Goal: Task Accomplishment & Management: Manage account settings

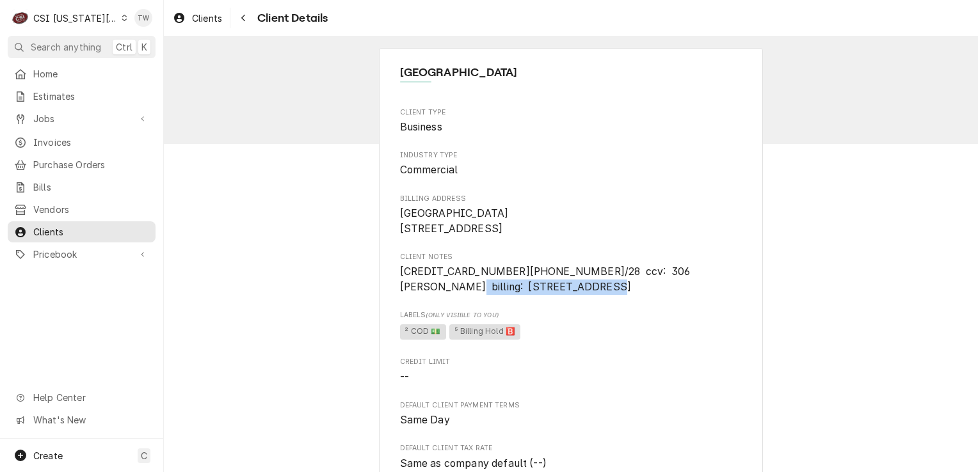
scroll to position [256, 0]
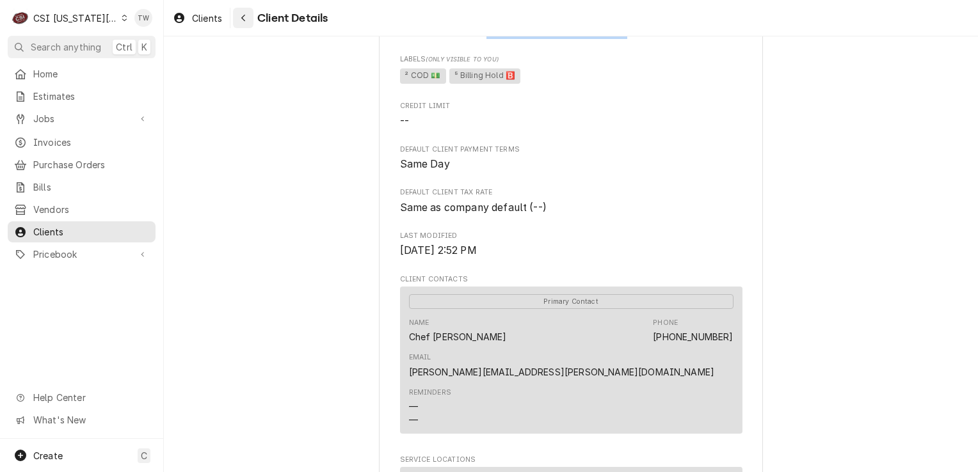
click at [246, 15] on icon "Navigate back" at bounding box center [244, 17] width 6 height 9
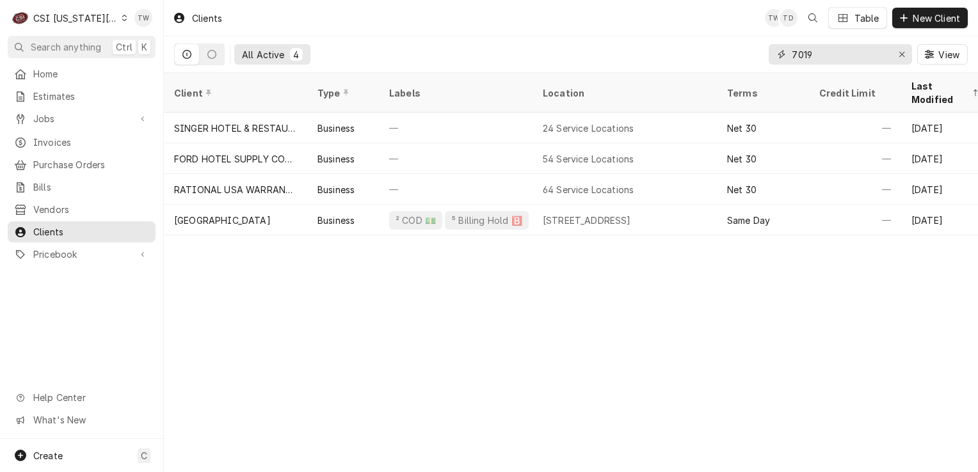
click at [826, 58] on input "7019" at bounding box center [840, 54] width 96 height 20
type input "7"
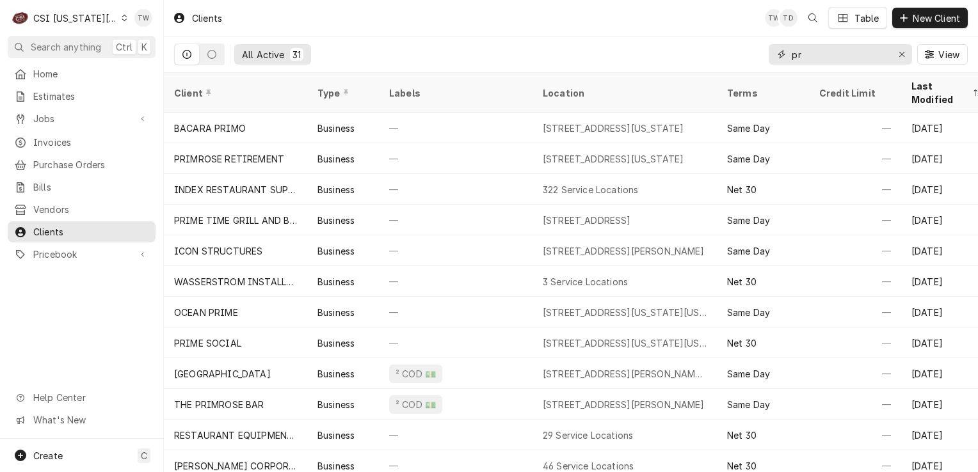
type input "p"
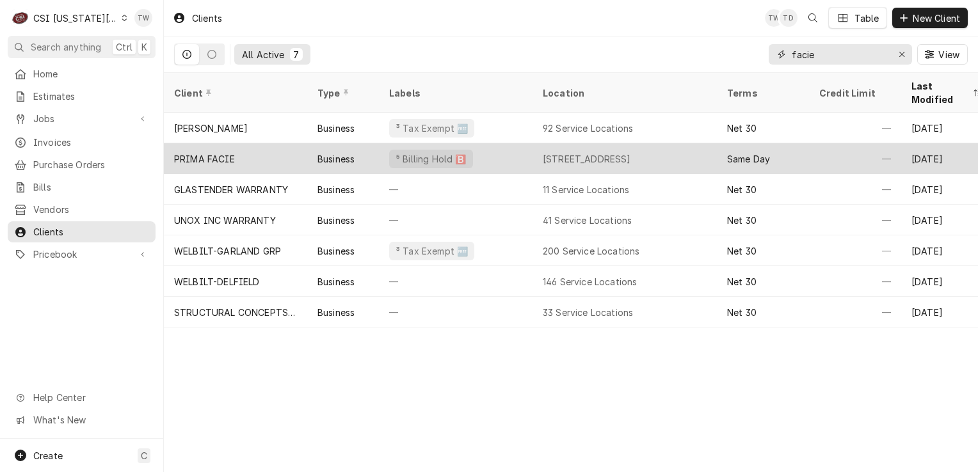
type input "facie"
click at [312, 143] on div "Business" at bounding box center [343, 158] width 72 height 31
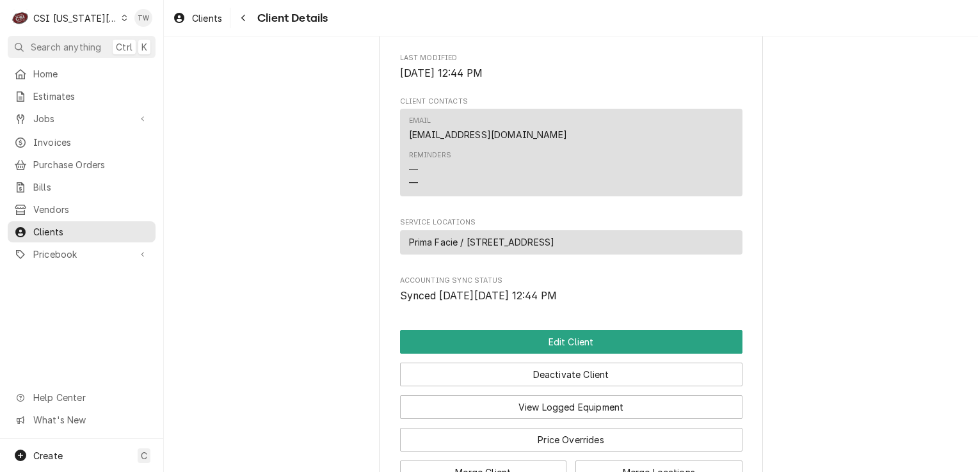
scroll to position [622, 0]
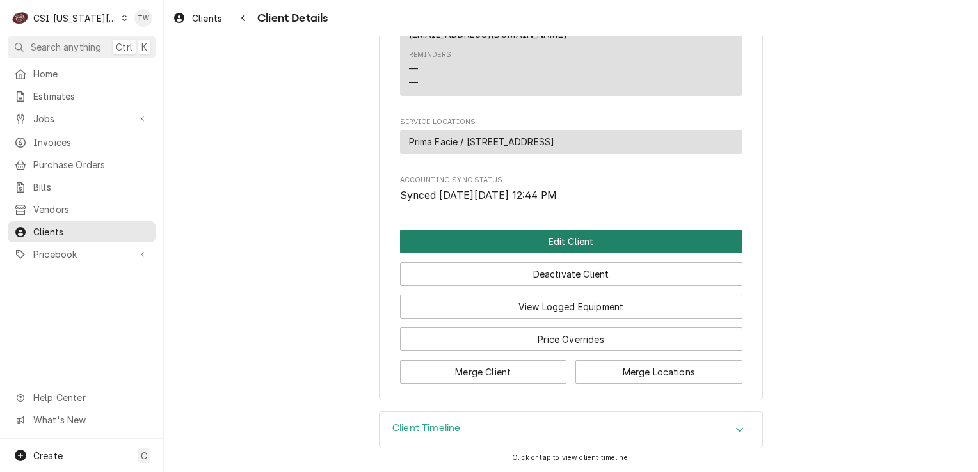
click at [474, 242] on button "Edit Client" at bounding box center [571, 242] width 342 height 24
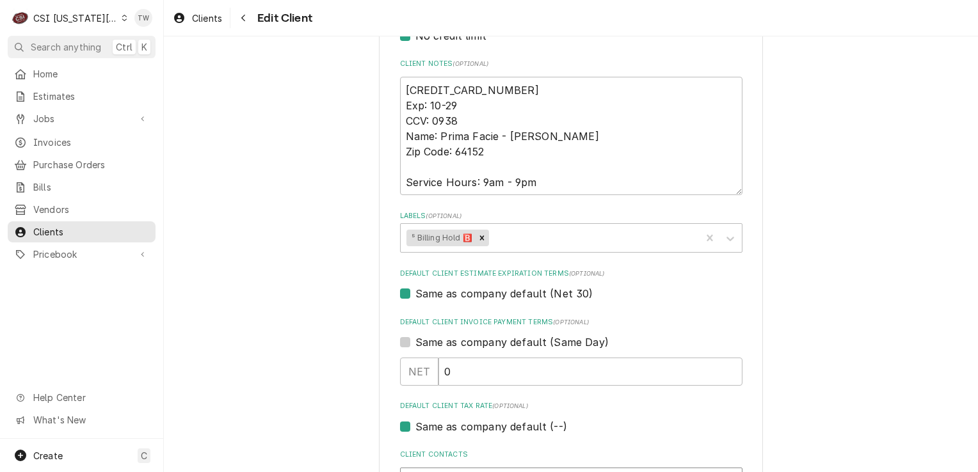
scroll to position [609, 0]
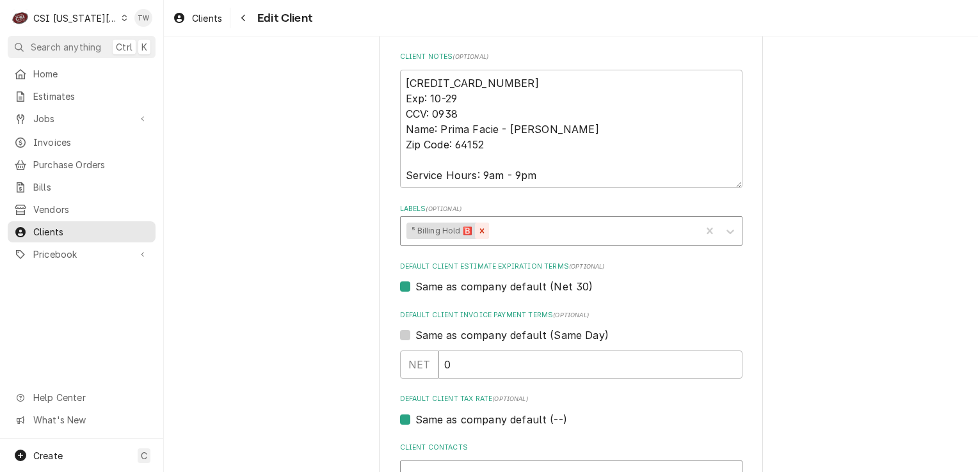
click at [480, 231] on icon "Remove ⁵ Billing Hold 🅱️" at bounding box center [482, 231] width 4 height 4
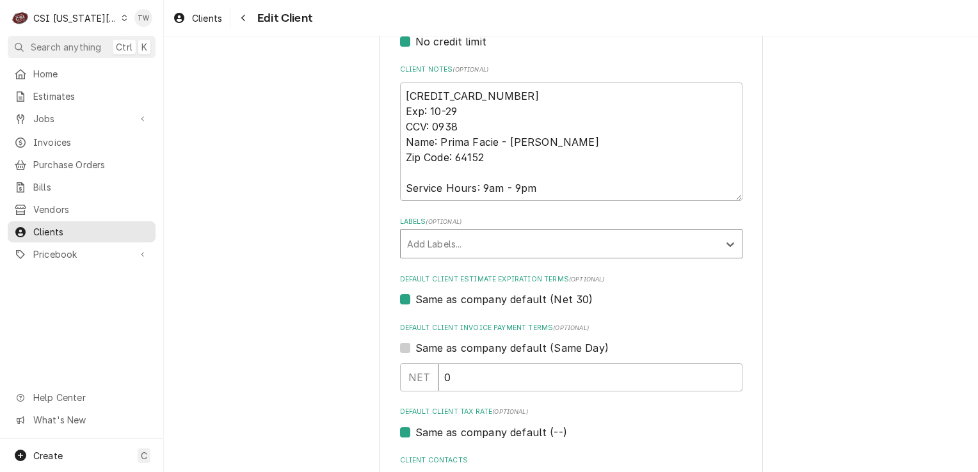
scroll to position [598, 0]
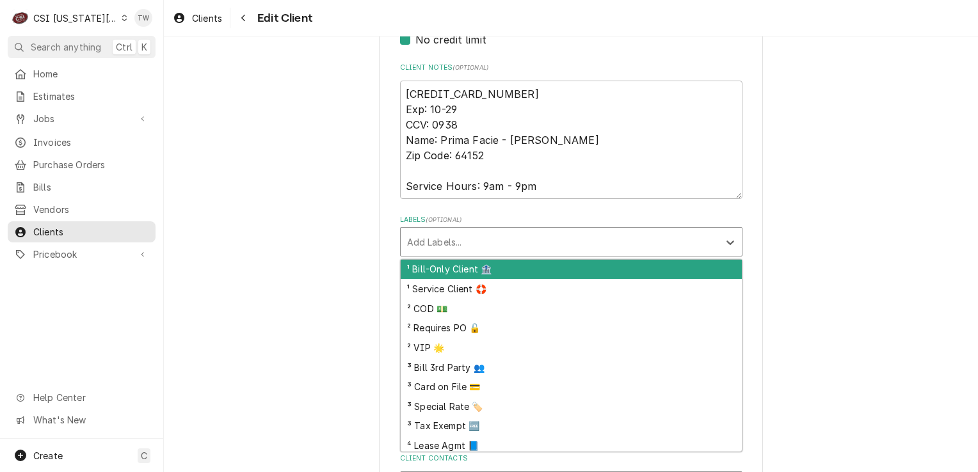
click at [704, 246] on div "Labels" at bounding box center [559, 241] width 305 height 23
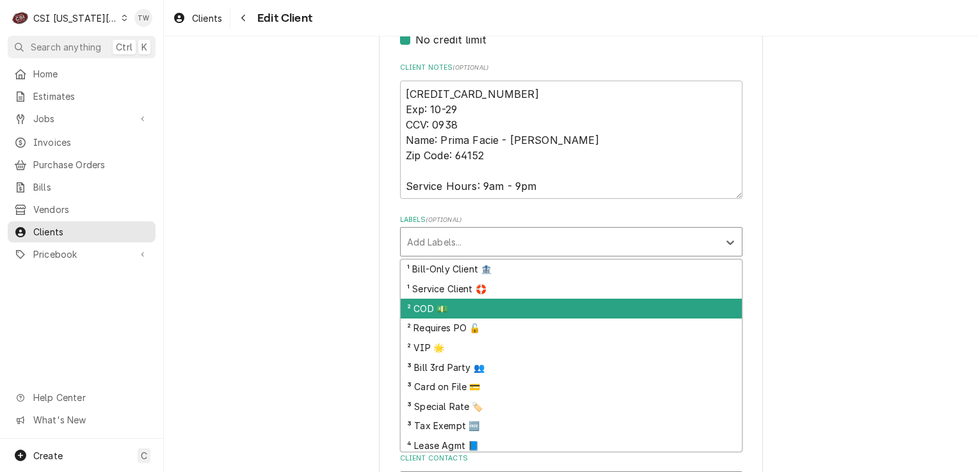
click at [558, 299] on div "² COD 💵" at bounding box center [571, 309] width 341 height 20
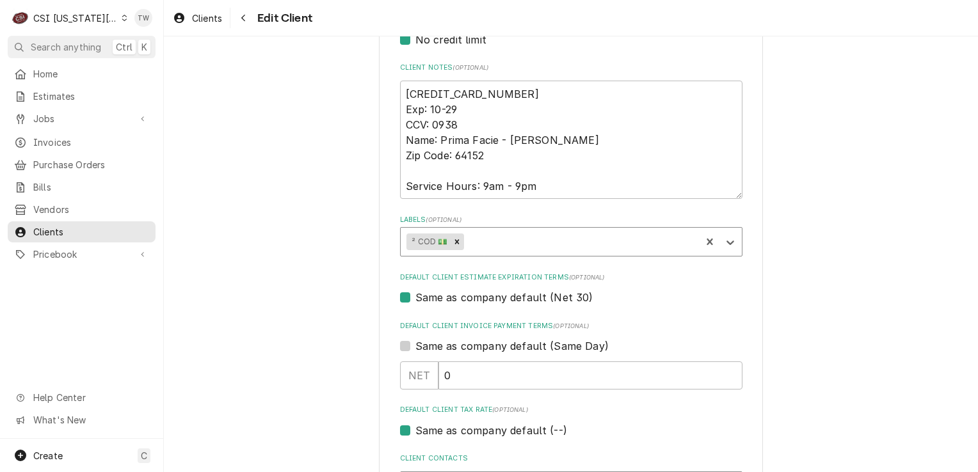
scroll to position [991, 0]
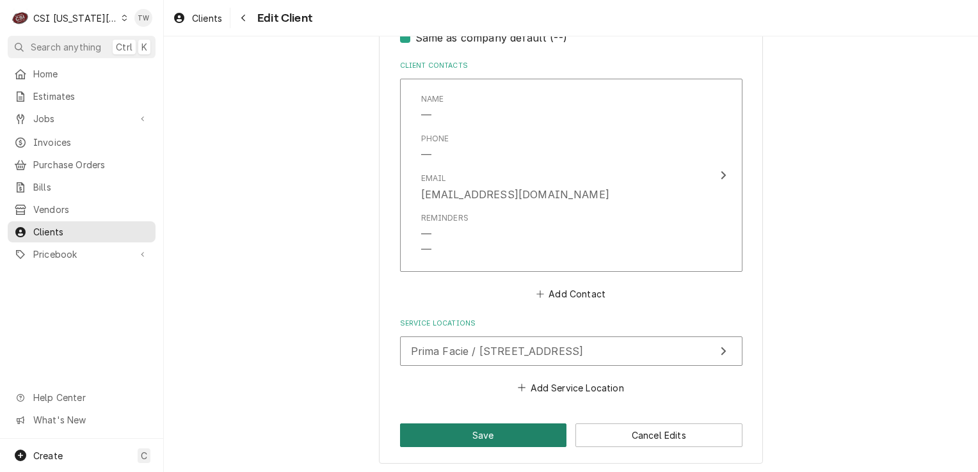
click at [446, 424] on button "Save" at bounding box center [483, 436] width 167 height 24
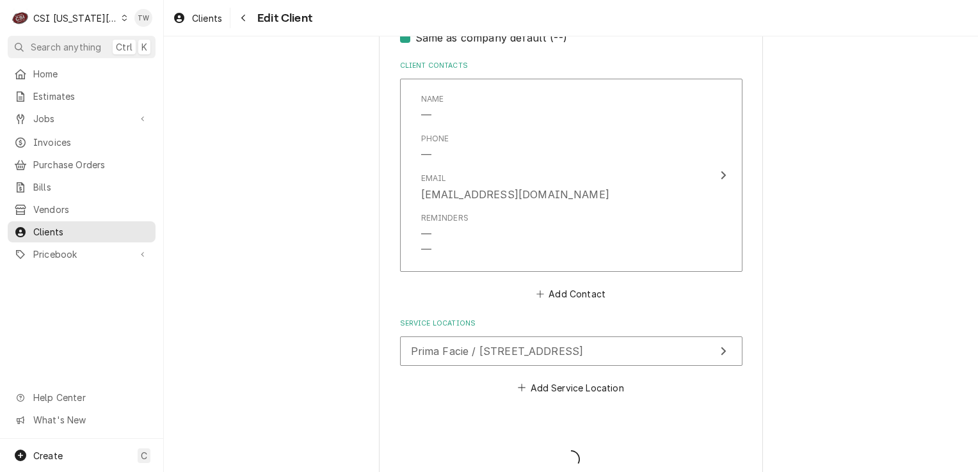
type textarea "x"
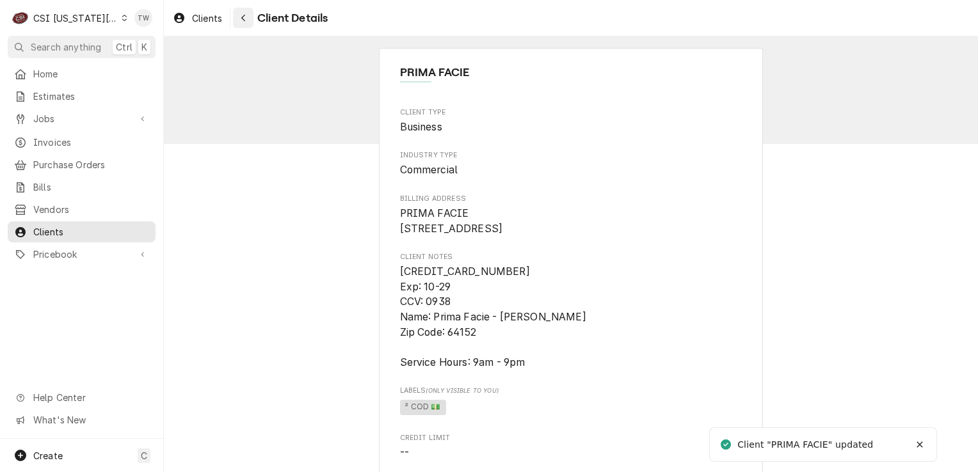
click at [240, 20] on div "Navigate back" at bounding box center [243, 18] width 13 height 13
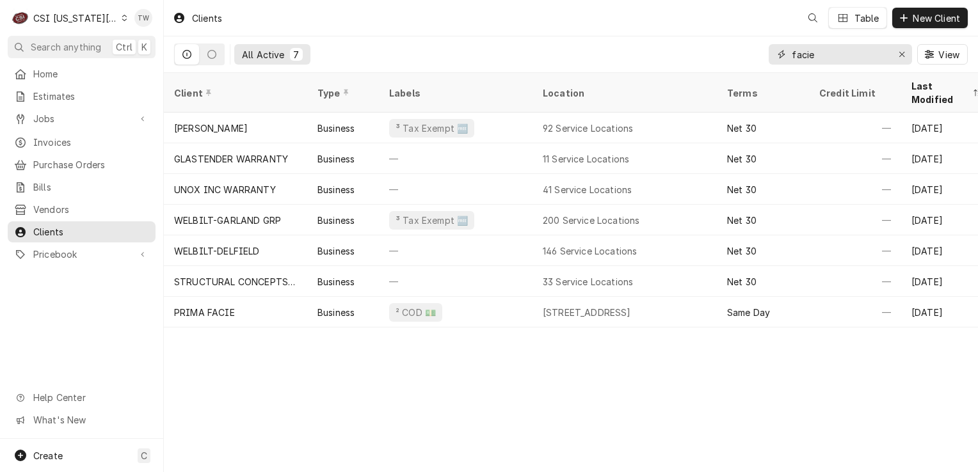
click at [812, 55] on input "facie" at bounding box center [840, 54] width 96 height 20
type input "f"
type input "b"
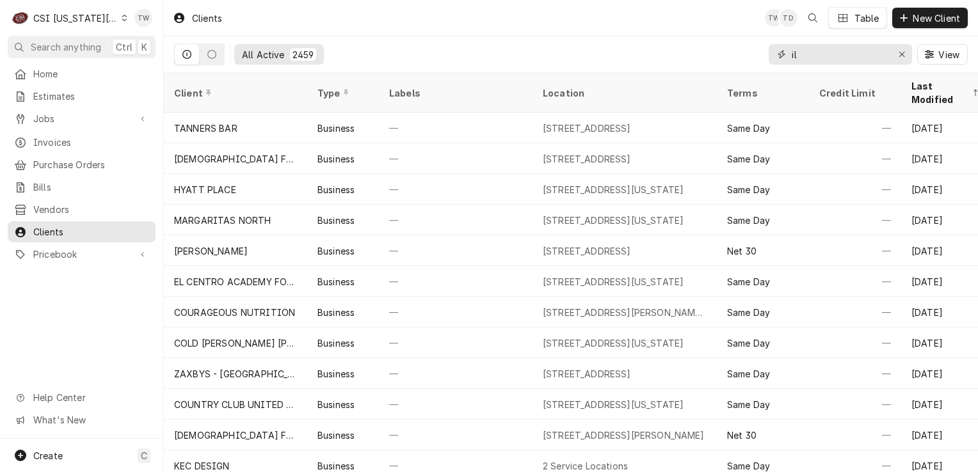
type input "i"
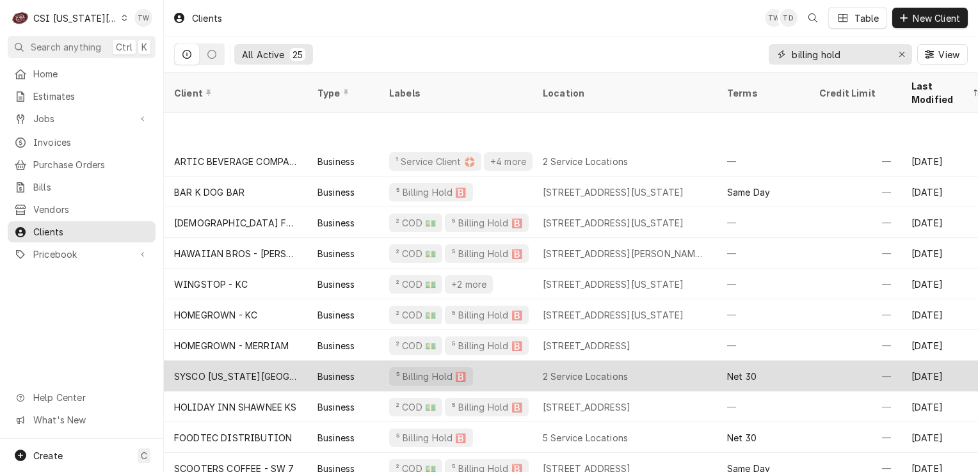
scroll to position [191, 0]
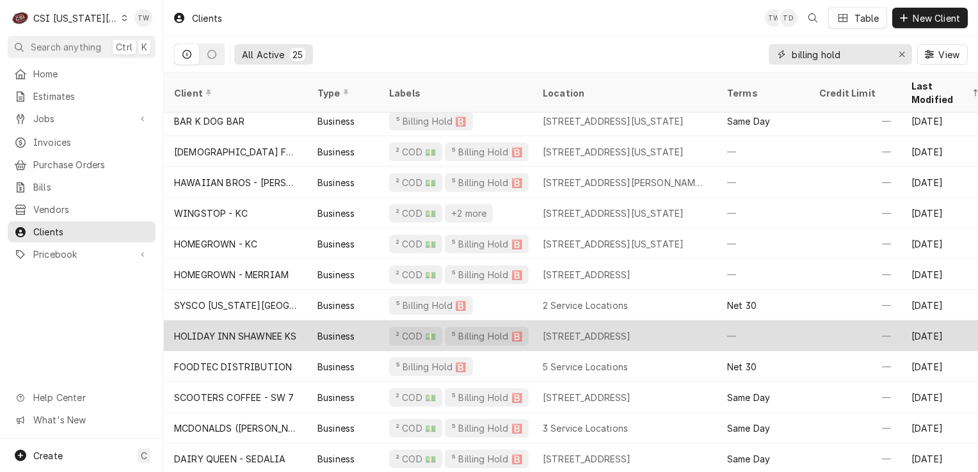
type input "billing hold"
click at [287, 330] on div "HOLIDAY INN SHAWNEE KS" at bounding box center [235, 336] width 123 height 13
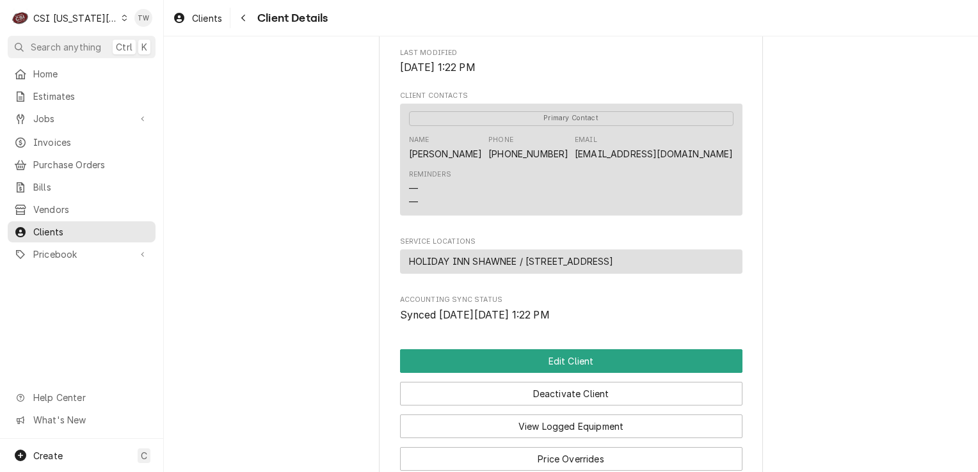
scroll to position [471, 0]
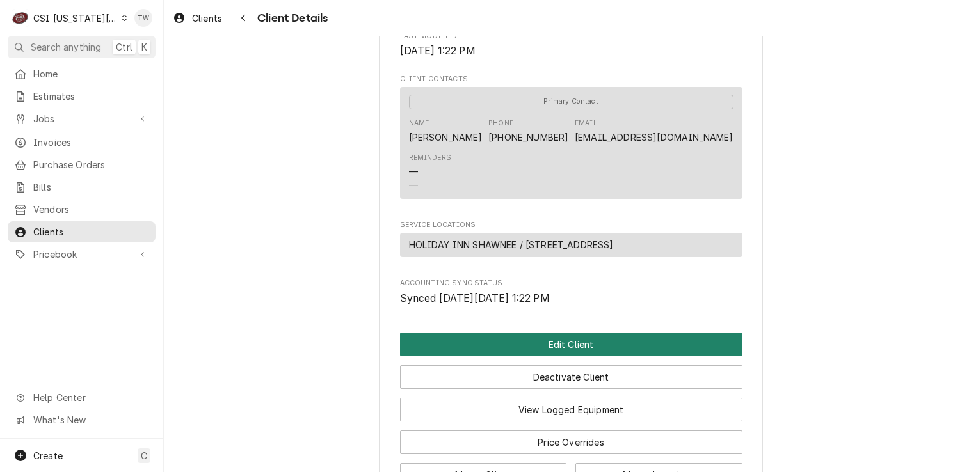
click at [537, 357] on button "Edit Client" at bounding box center [571, 345] width 342 height 24
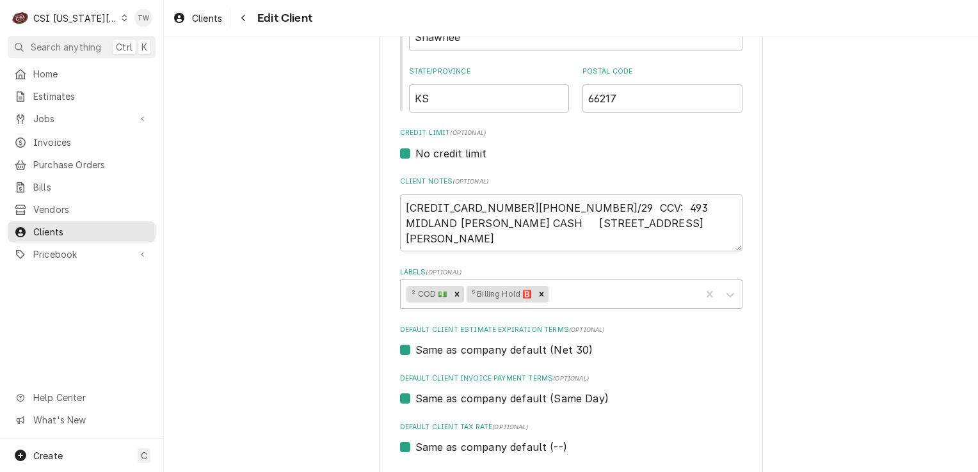
scroll to position [529, 0]
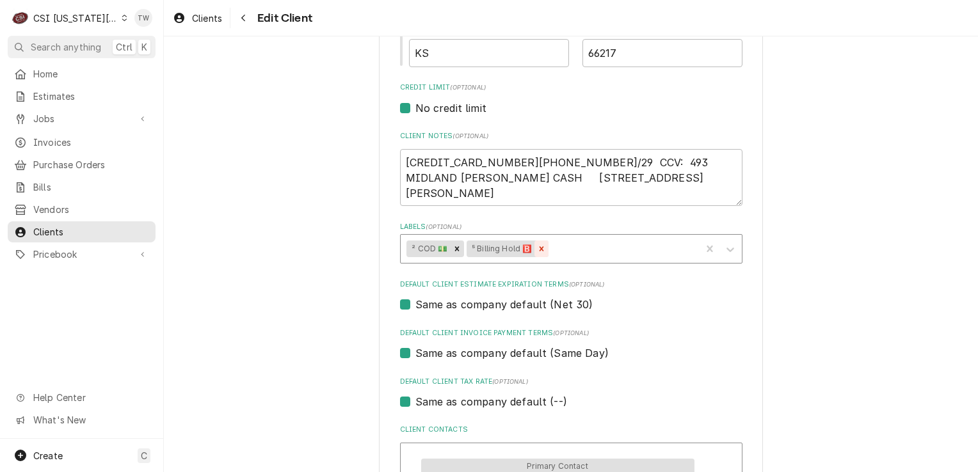
click at [538, 245] on icon "Remove ⁵ Billing Hold 🅱️" at bounding box center [541, 249] width 9 height 9
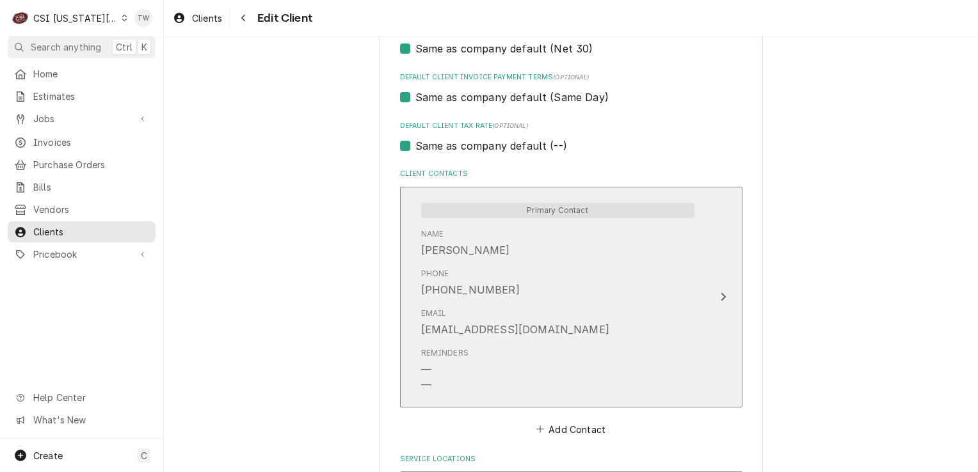
scroll to position [920, 0]
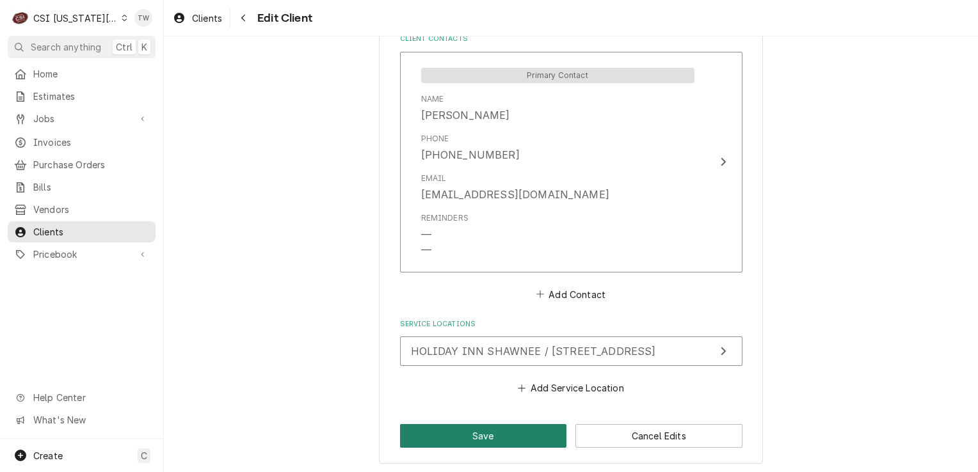
click at [436, 431] on button "Save" at bounding box center [483, 436] width 167 height 24
type textarea "x"
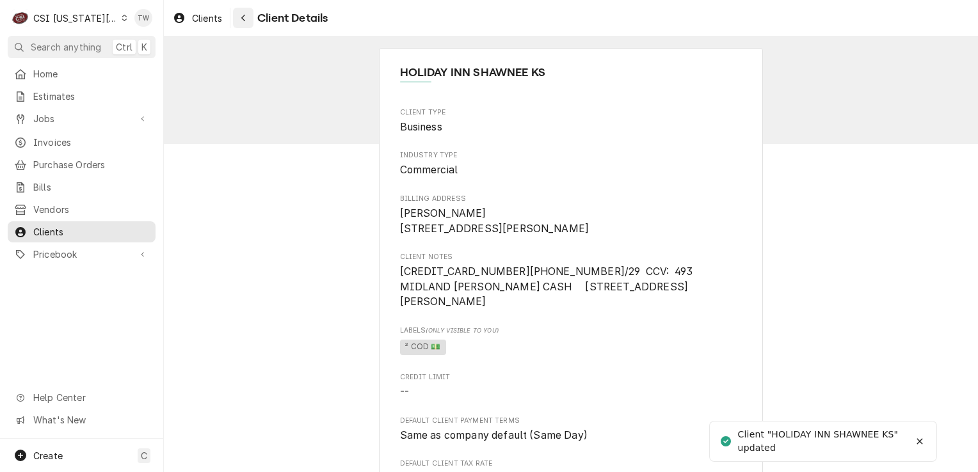
click at [239, 17] on div "Navigate back" at bounding box center [243, 18] width 13 height 13
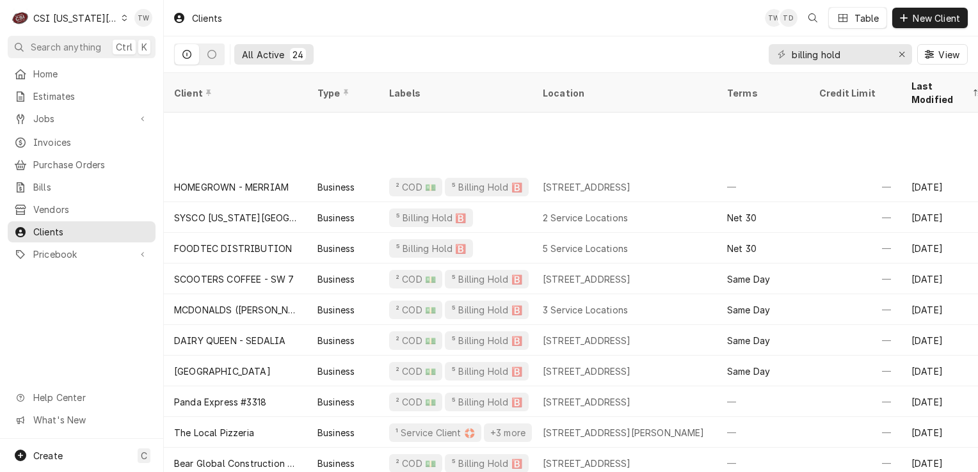
scroll to position [371, 0]
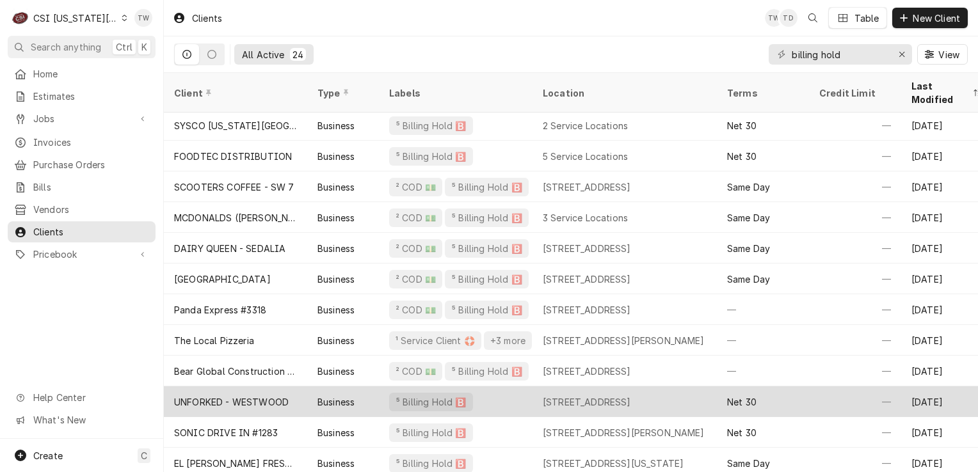
click at [278, 396] on div "UNFORKED - WESTWOOD" at bounding box center [231, 402] width 115 height 13
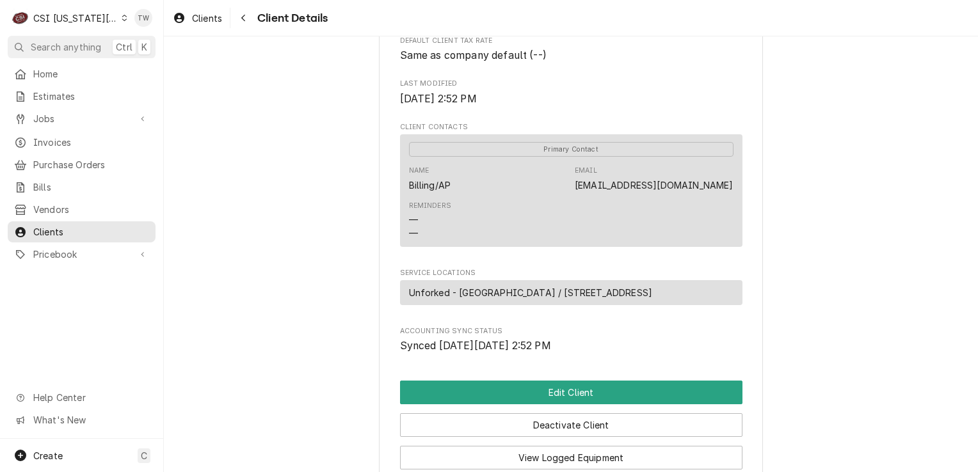
scroll to position [556, 0]
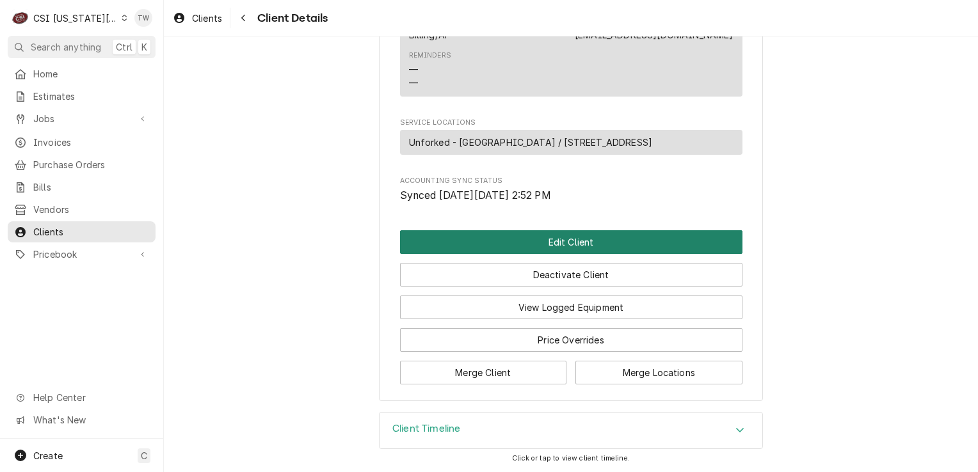
click at [525, 239] on button "Edit Client" at bounding box center [571, 242] width 342 height 24
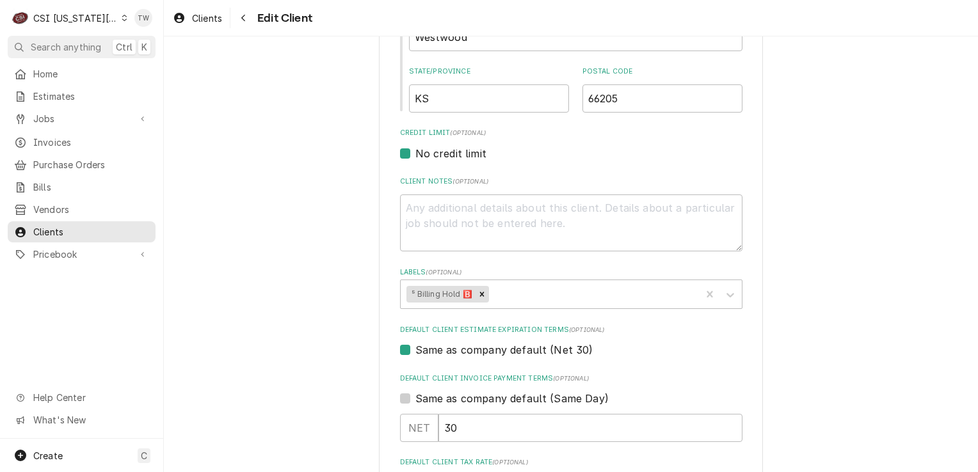
scroll to position [494, 0]
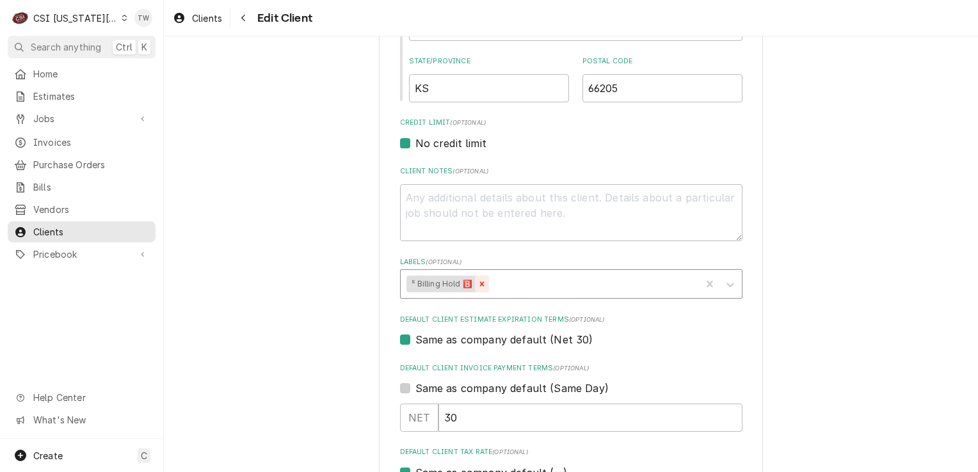
click at [481, 284] on div "Remove ⁵ Billing Hold 🅱️" at bounding box center [482, 284] width 14 height 17
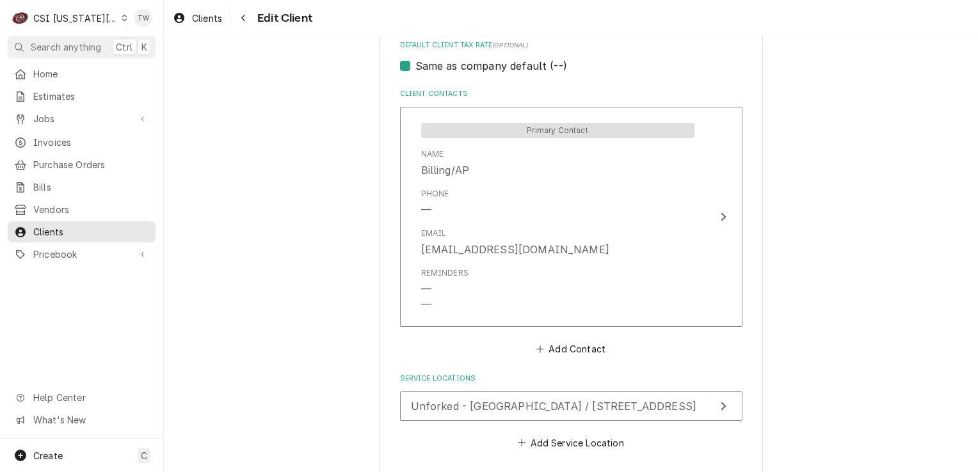
scroll to position [956, 0]
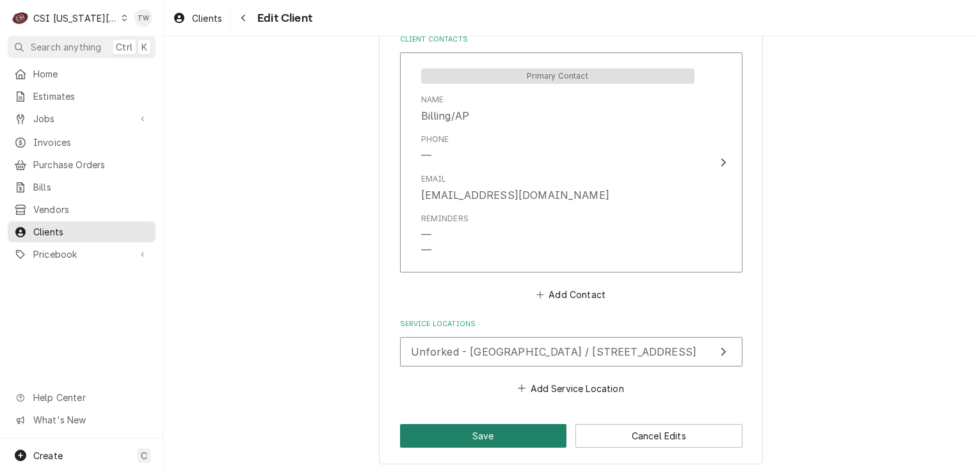
click at [424, 438] on button "Save" at bounding box center [483, 436] width 167 height 24
type textarea "x"
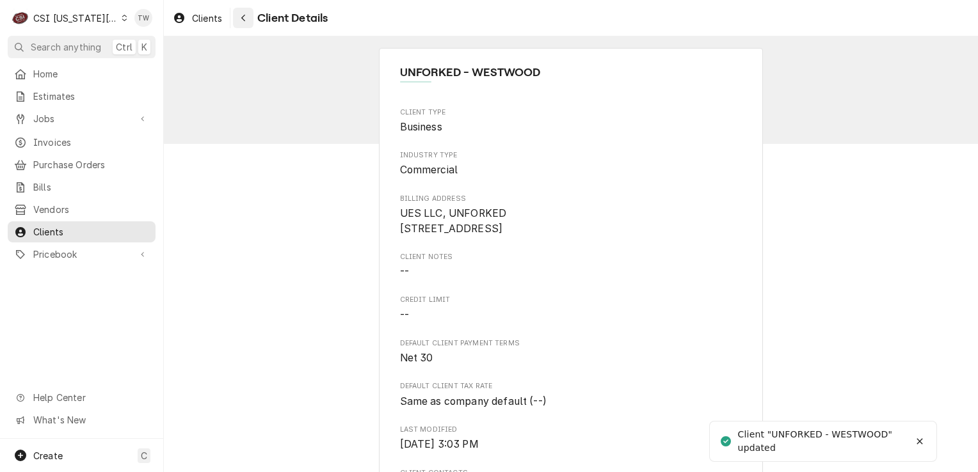
click at [246, 19] on icon "Navigate back" at bounding box center [244, 17] width 6 height 9
